Goal: Information Seeking & Learning: Learn about a topic

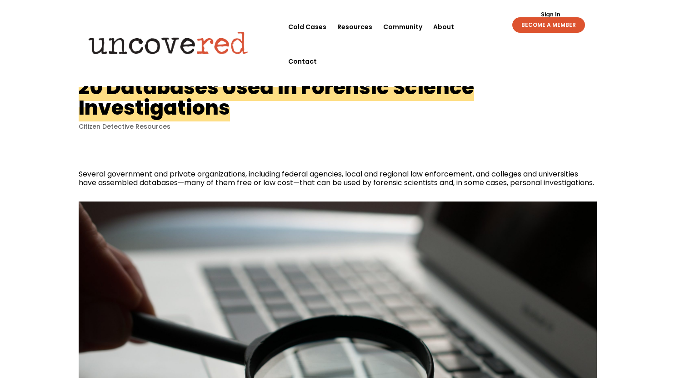
click at [542, 109] on div "20 Databases Used in Forensic Science Investigations Citizen Detective Resources" at bounding box center [338, 104] width 518 height 54
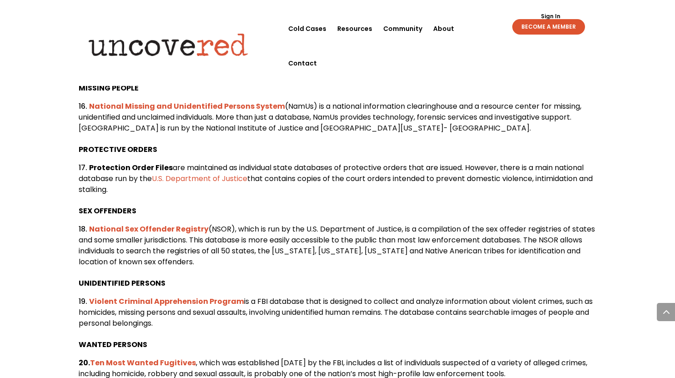
scroll to position [1660, 0]
click at [149, 234] on b "National Sex Offender Registry" at bounding box center [148, 228] width 119 height 10
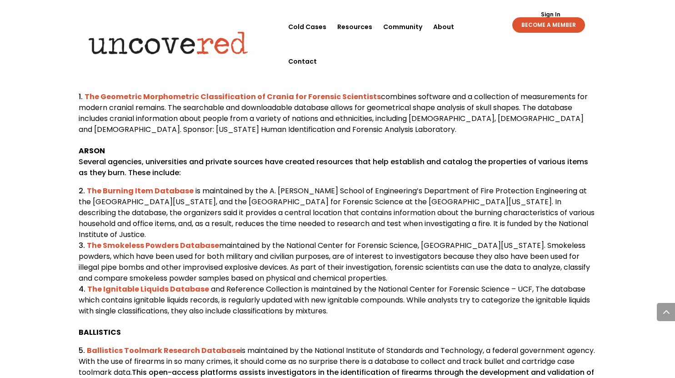
scroll to position [587, 0]
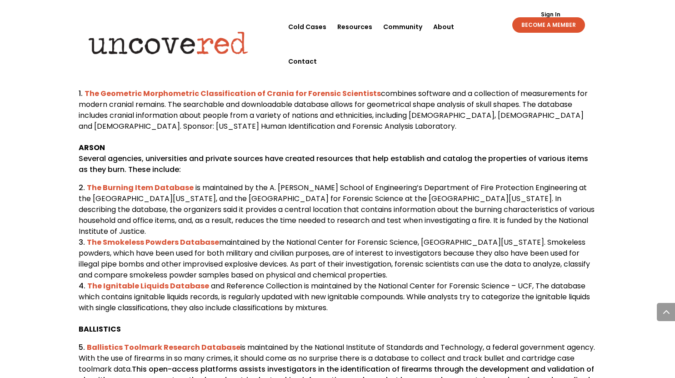
click at [140, 99] on b "The Geometric Morphometric Classification of Crania for Forensic Scientists" at bounding box center [233, 93] width 296 height 10
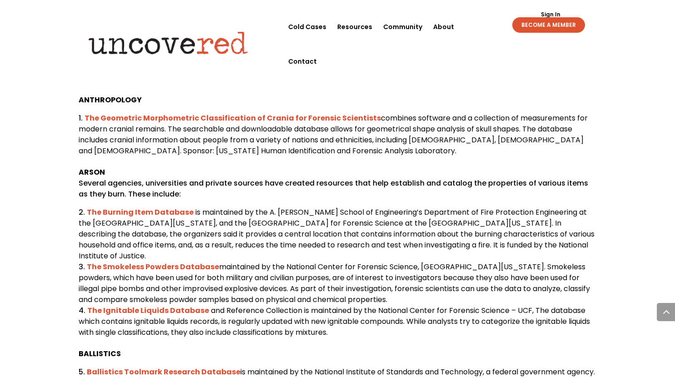
scroll to position [582, 0]
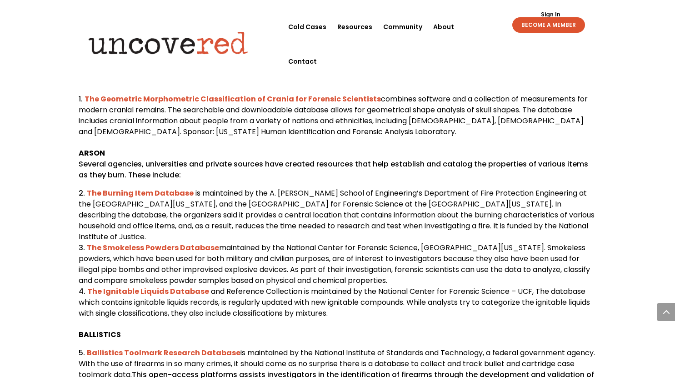
click at [165, 104] on b "The Geometric Morphometric Classification of Crania for Forensic Scientists" at bounding box center [233, 99] width 296 height 10
